Goal: Information Seeking & Learning: Learn about a topic

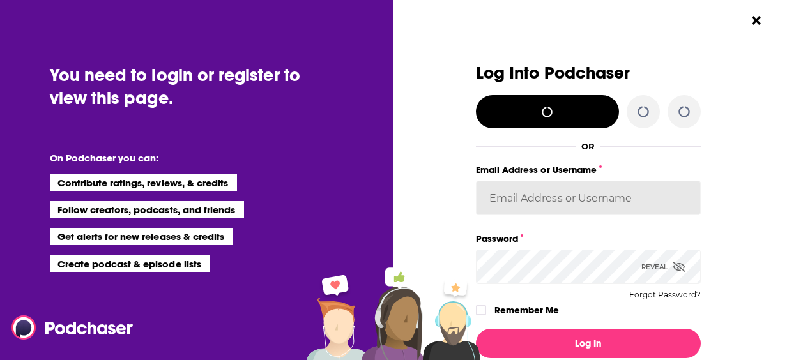
type input "[EMAIL_ADDRESS][DOMAIN_NAME]"
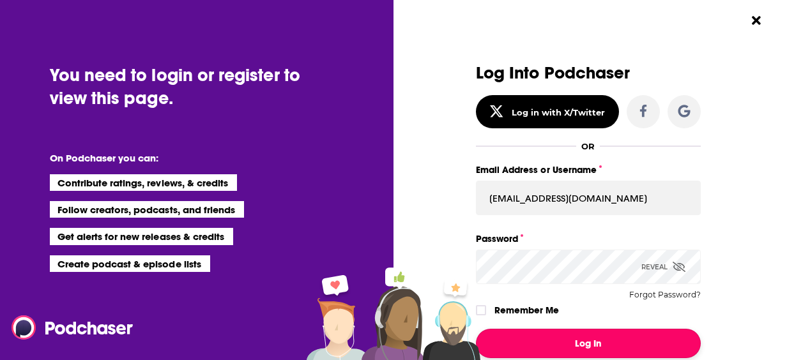
click at [594, 347] on button "Log In" at bounding box center [588, 343] width 225 height 29
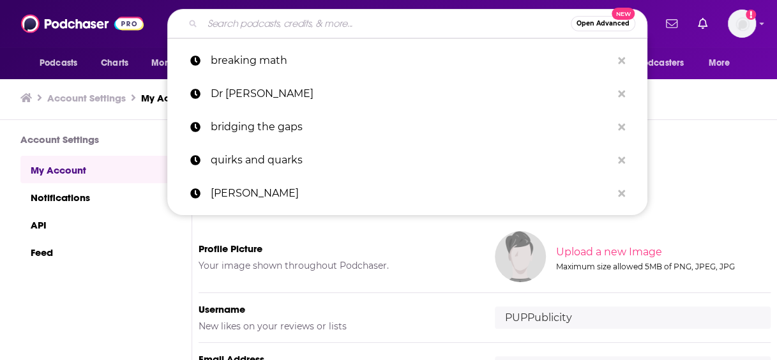
click at [323, 33] on input "Search podcasts, credits, & more..." at bounding box center [386, 23] width 368 height 20
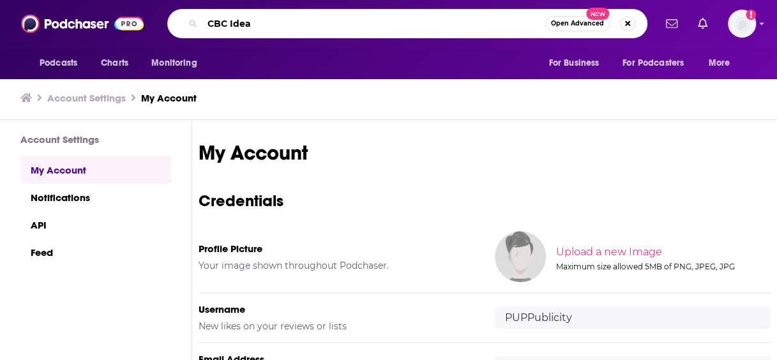
type input "CBC Ideas"
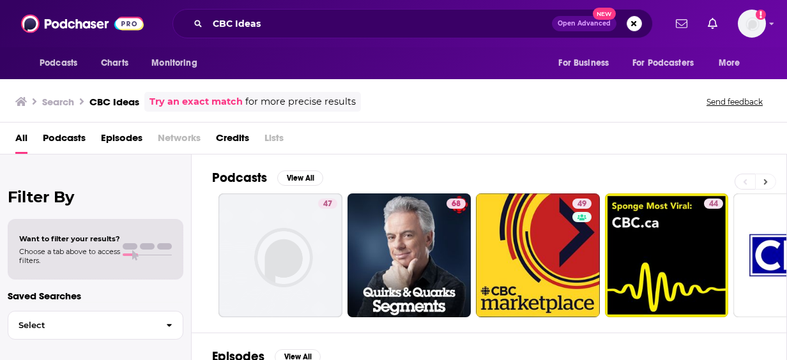
click at [766, 178] on icon at bounding box center [765, 181] width 4 height 9
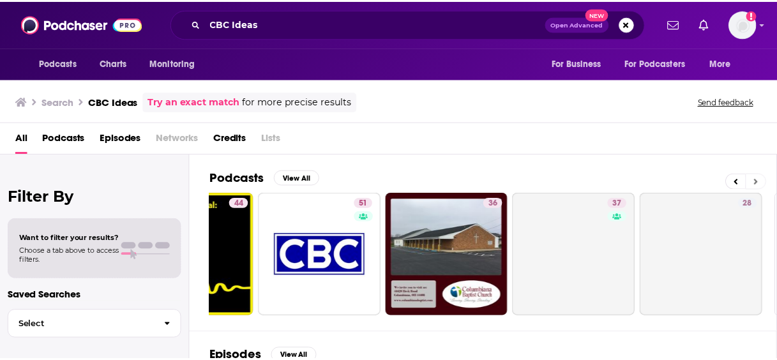
scroll to position [0, 574]
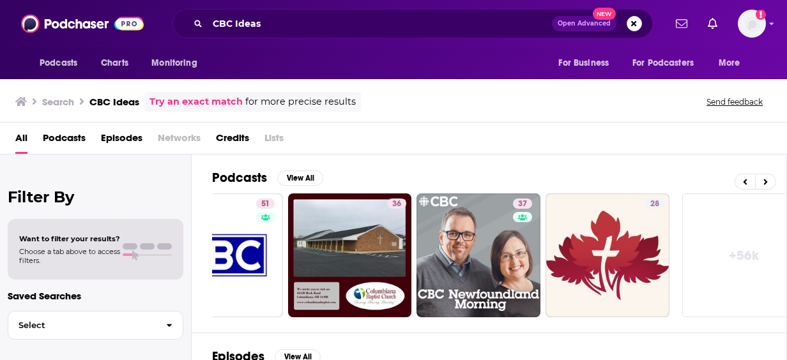
click at [767, 135] on div "All Podcasts Episodes Networks Credits Lists" at bounding box center [395, 141] width 761 height 26
click at [651, 153] on div "All Podcasts Episodes Networks Credits Lists" at bounding box center [395, 141] width 761 height 26
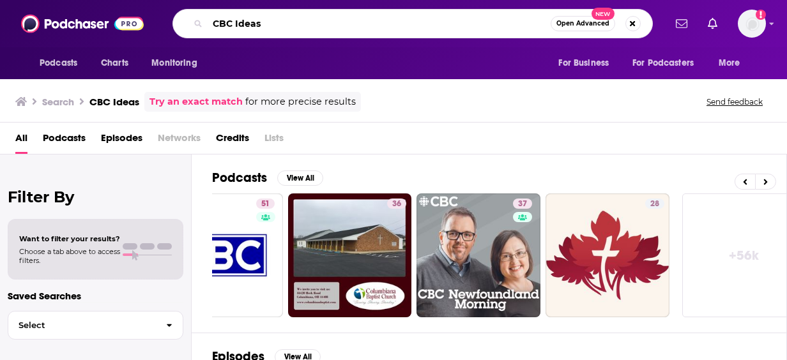
drag, startPoint x: 396, startPoint y: 19, endPoint x: 10, endPoint y: -10, distance: 386.7
click at [10, 0] on html "Podcasts Charts Monitoring CBC Ideas Open Advanced New For Business For Podcast…" at bounding box center [393, 180] width 787 height 360
type input "Ideas"
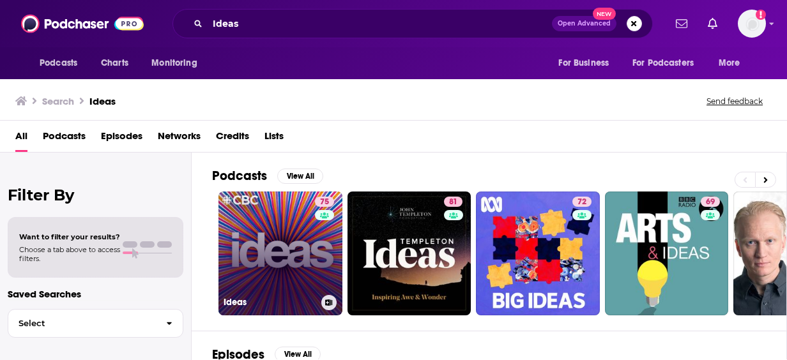
click at [292, 244] on link "75 Ideas" at bounding box center [280, 254] width 124 height 124
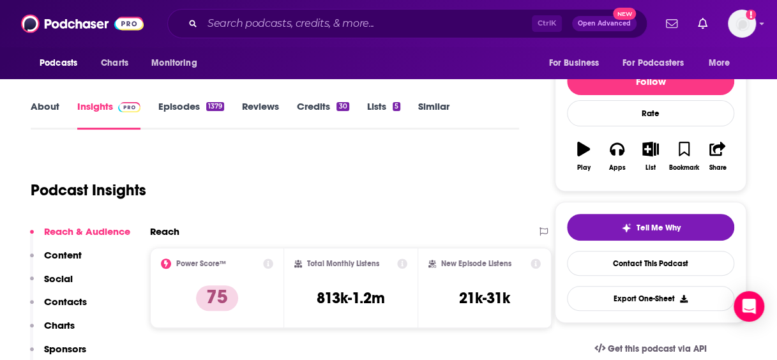
scroll to position [162, 0]
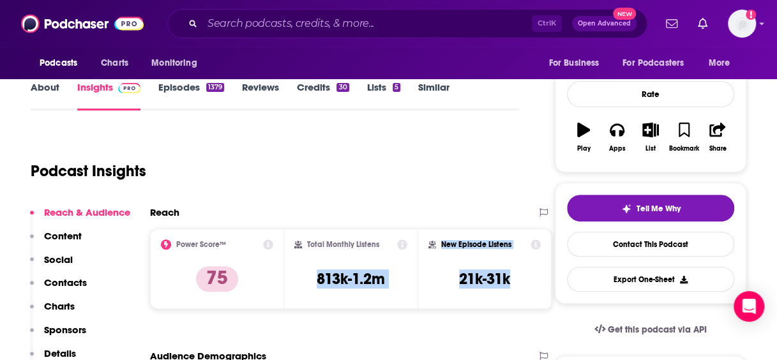
drag, startPoint x: 523, startPoint y: 276, endPoint x: 308, endPoint y: 275, distance: 215.8
click at [308, 275] on div "Power Score™ 75 Total Monthly Listens 813k-1.2m New Episode Listens 21k-31k" at bounding box center [351, 269] width 402 height 80
copy div "813k-1.2m New Episode Listens 21k-31k"
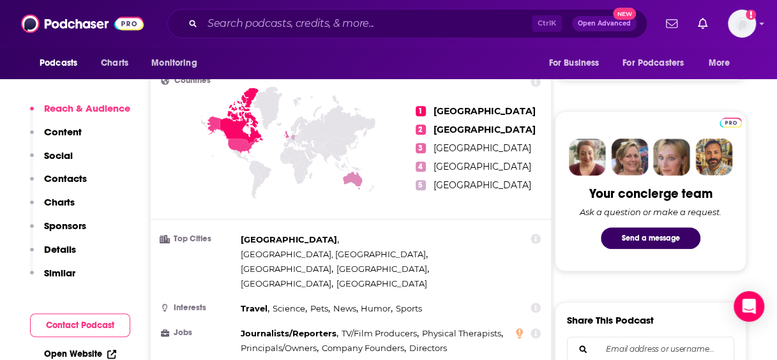
scroll to position [536, 0]
